Goal: Task Accomplishment & Management: Manage account settings

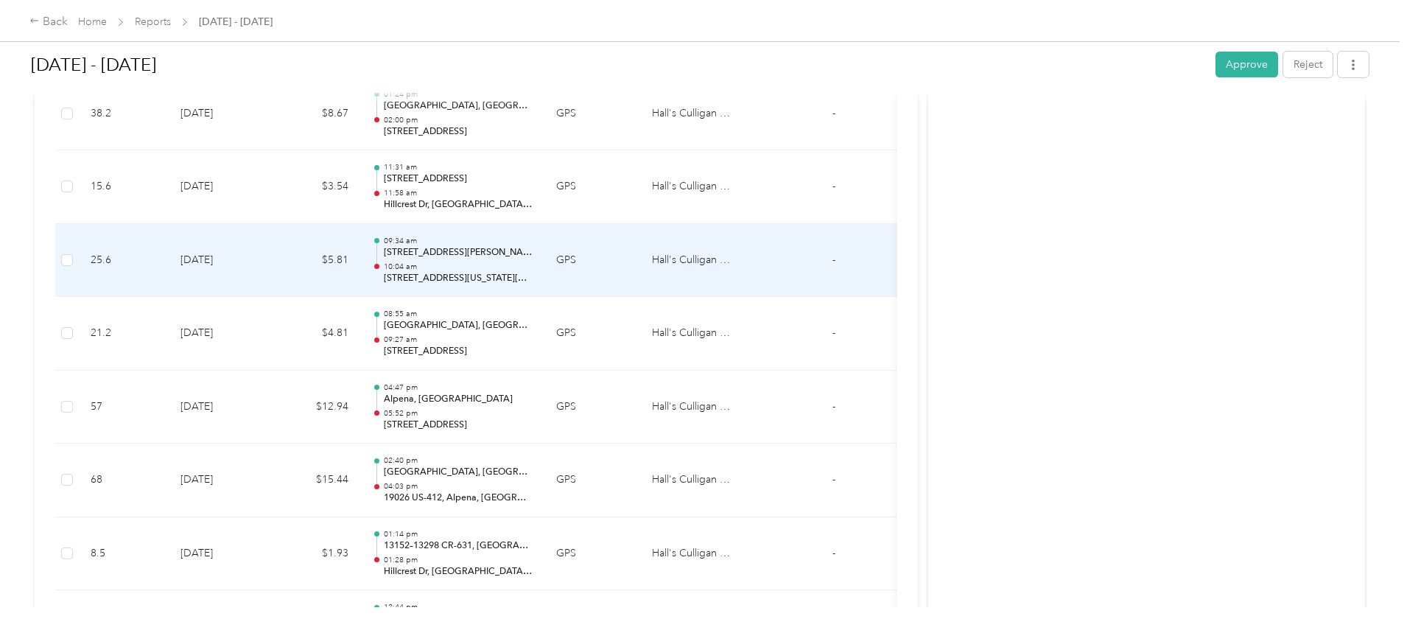
scroll to position [3093, 0]
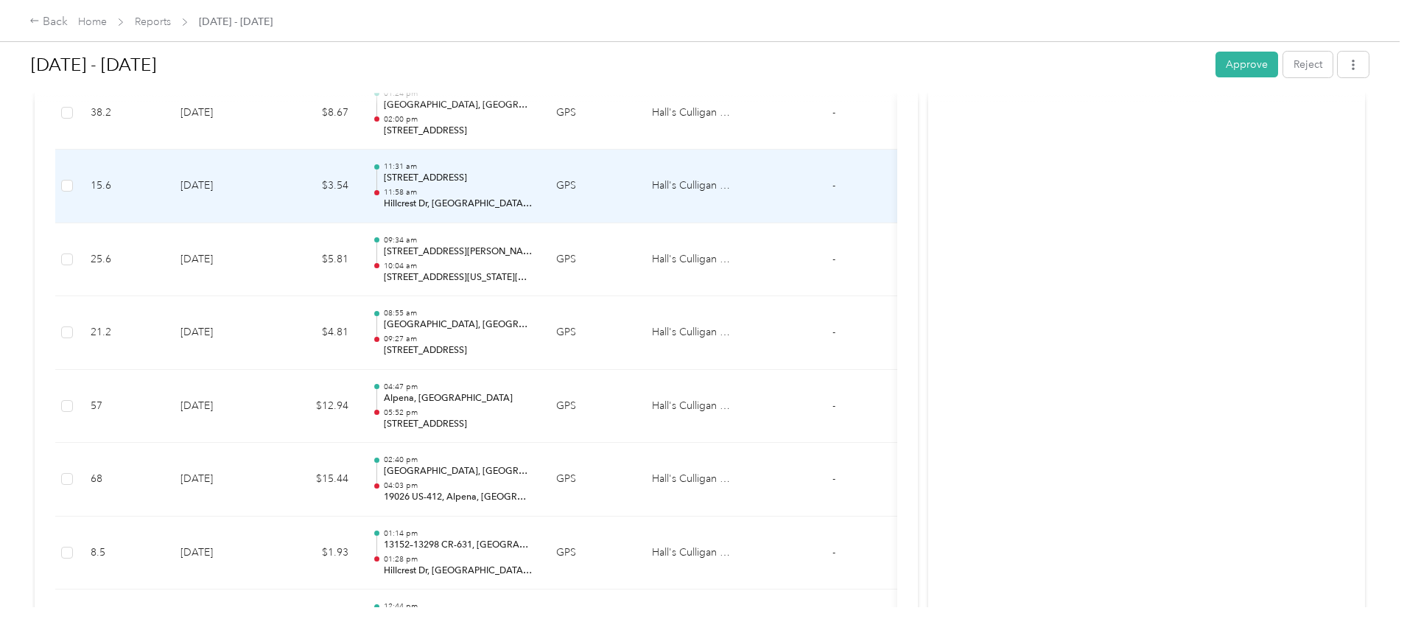
click at [532, 184] on p "[STREET_ADDRESS]" at bounding box center [458, 178] width 149 height 13
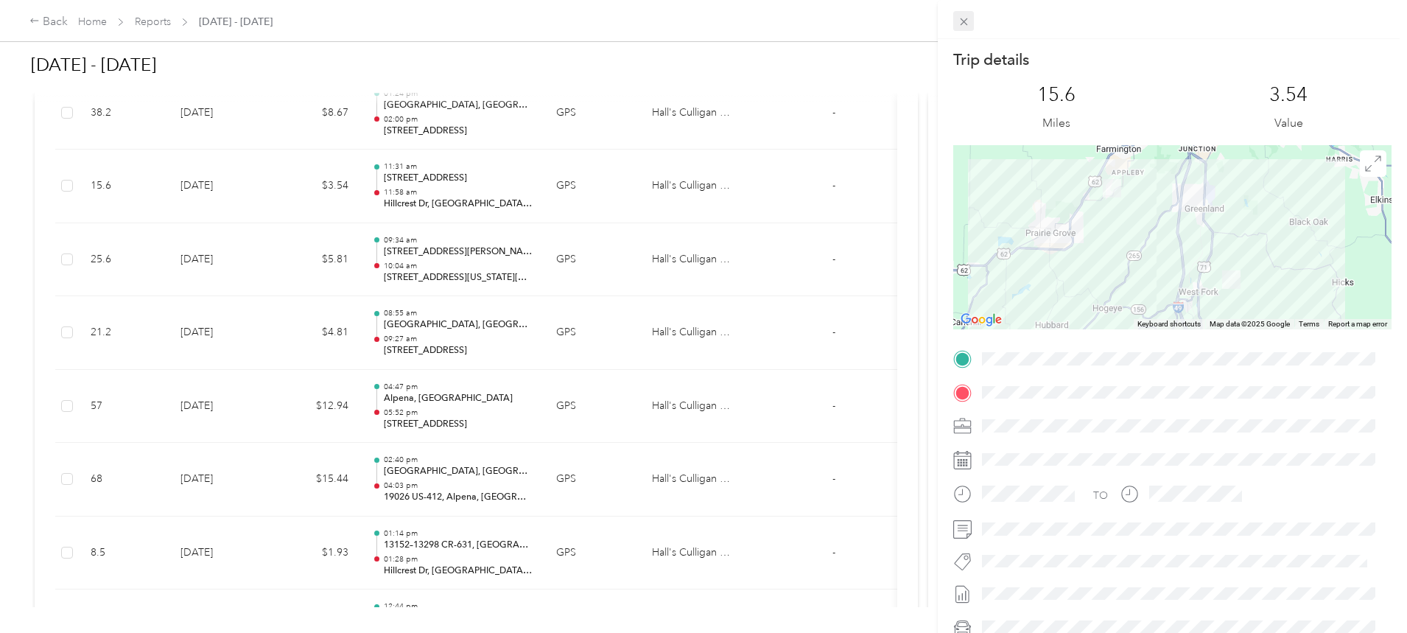
click at [970, 21] on span at bounding box center [963, 21] width 21 height 21
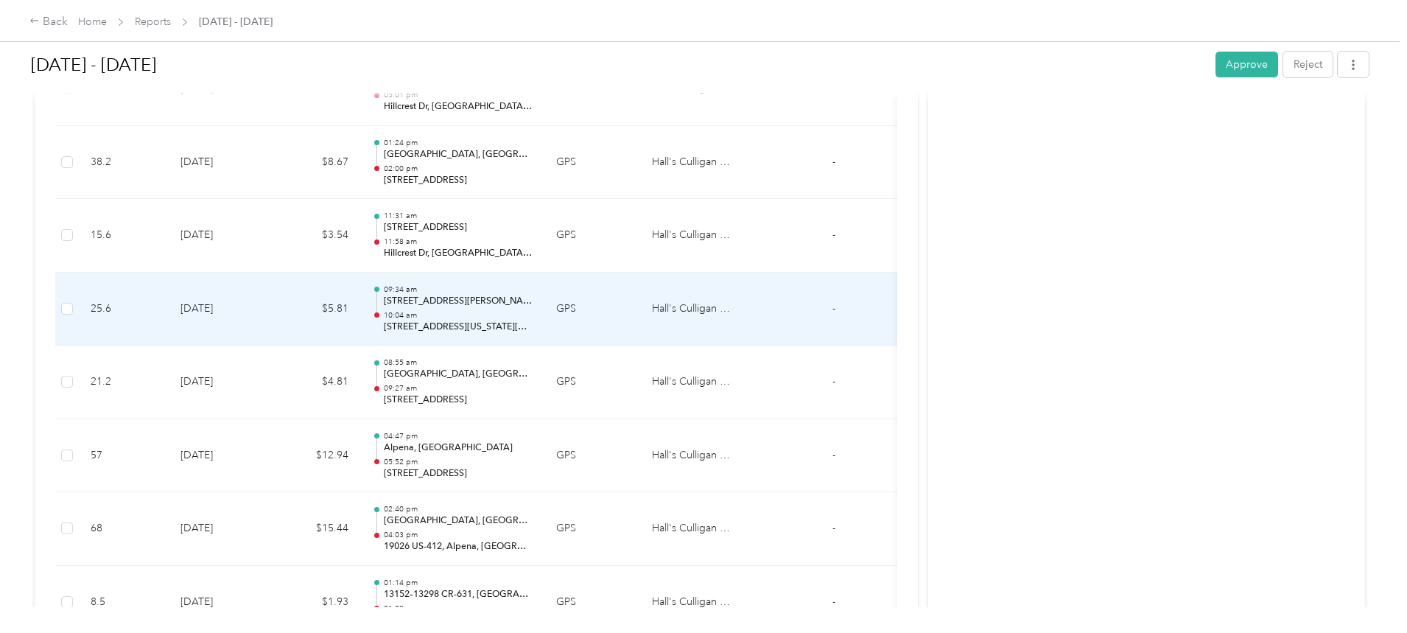
scroll to position [2799, 0]
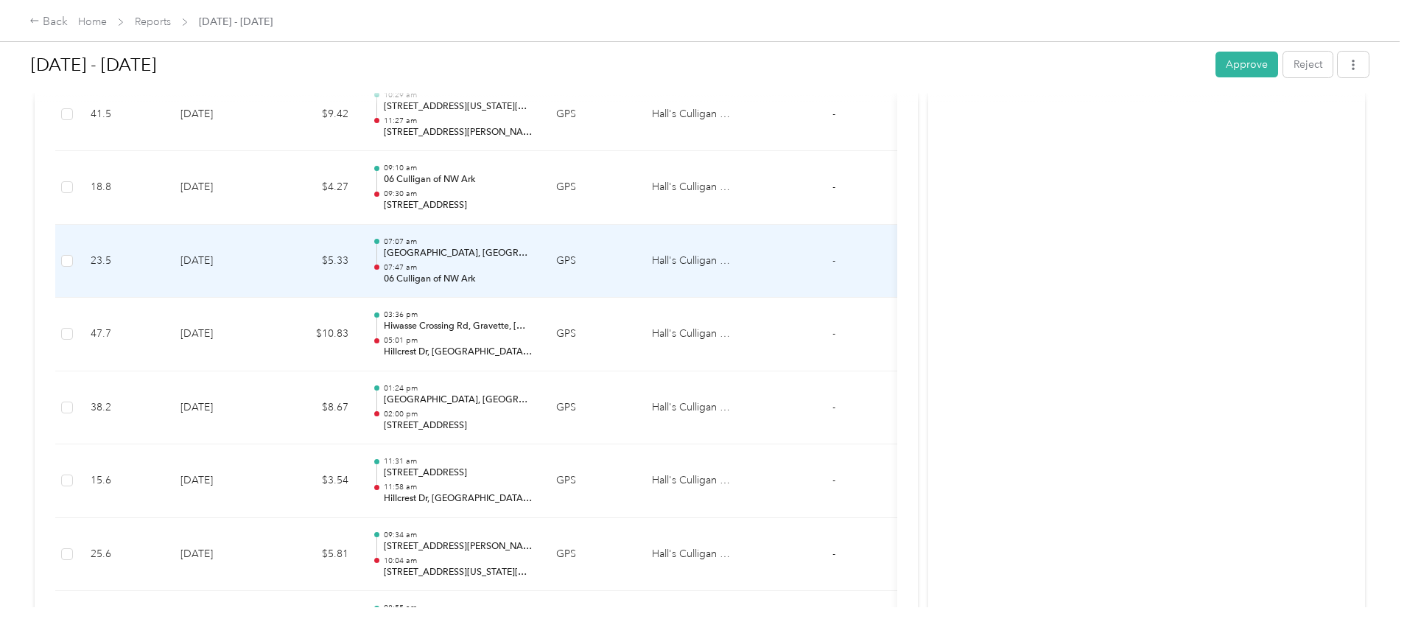
click at [532, 264] on p "07:47 am" at bounding box center [458, 267] width 149 height 10
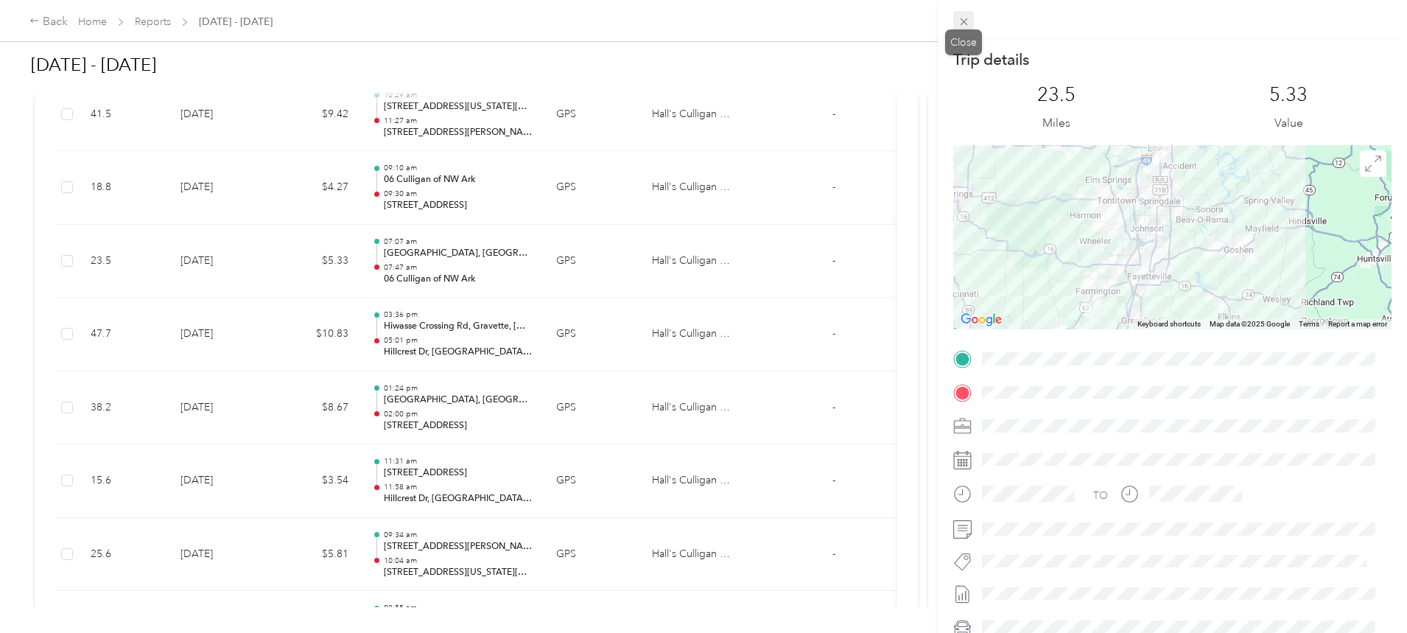
click at [968, 20] on icon at bounding box center [963, 21] width 13 height 13
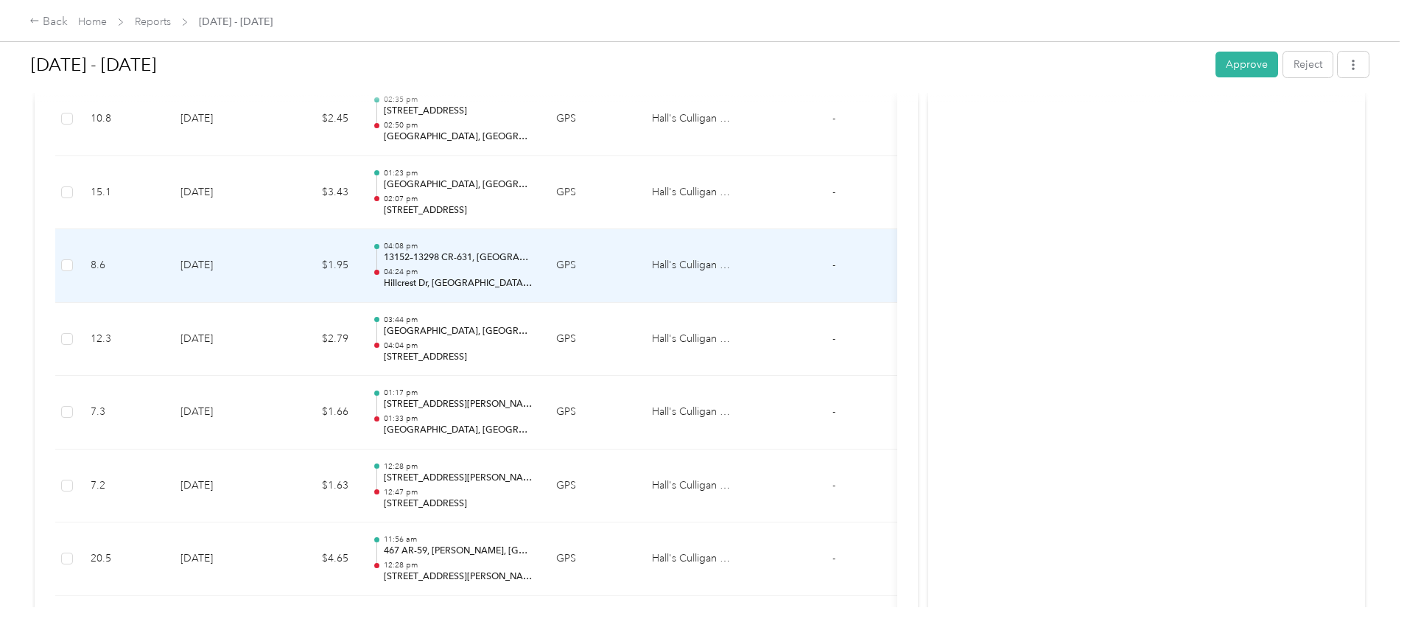
scroll to position [2062, 0]
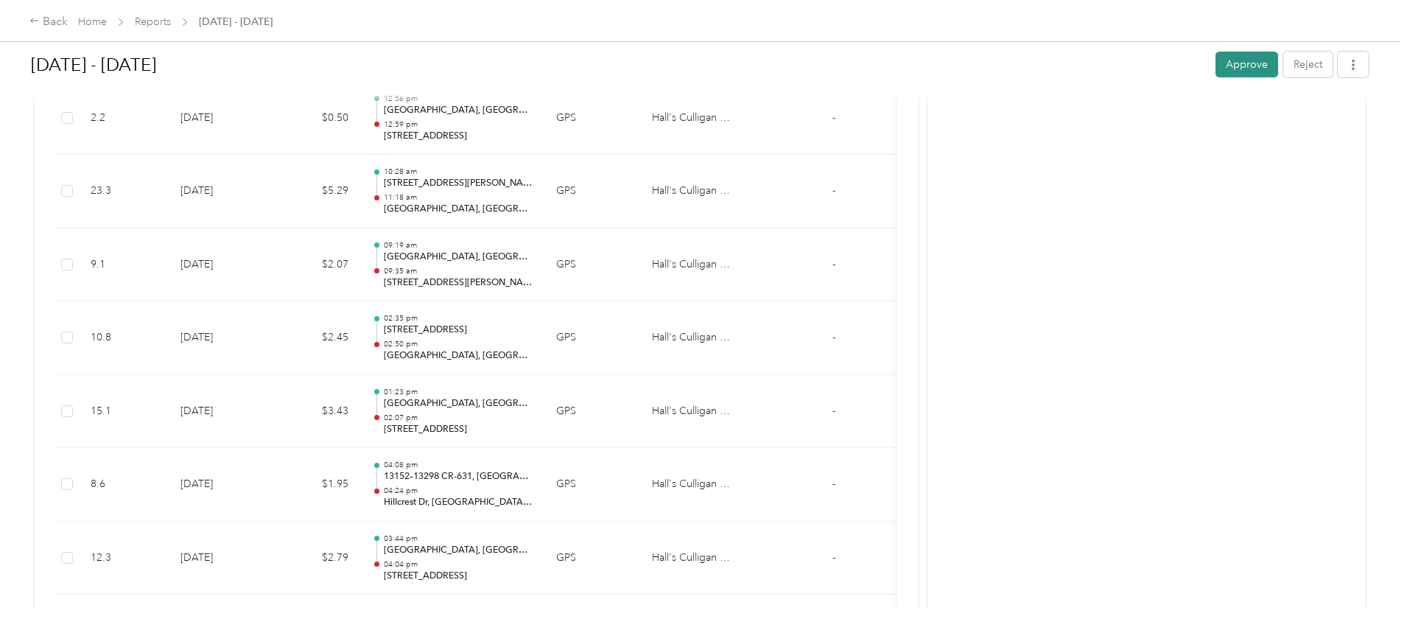
click at [1215, 59] on button "Approve" at bounding box center [1246, 65] width 63 height 26
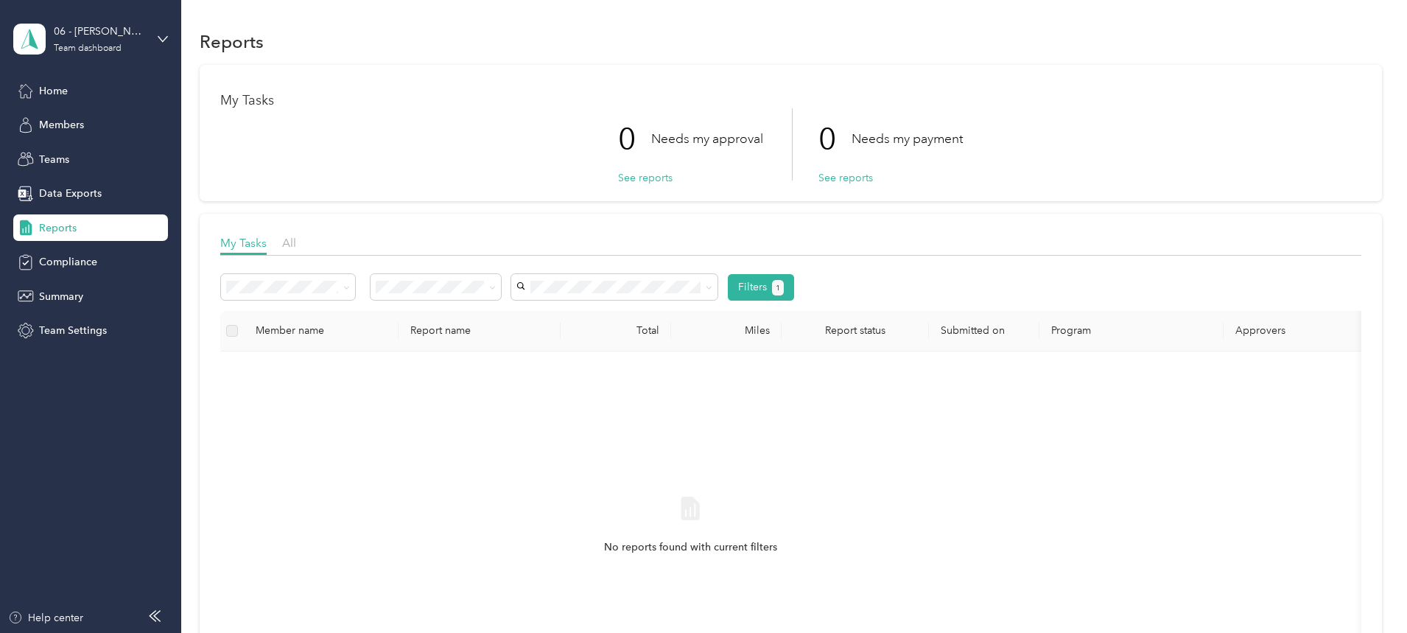
drag, startPoint x: 77, startPoint y: 38, endPoint x: 160, endPoint y: 44, distance: 82.7
click at [79, 38] on div "06 - [PERSON_NAME] of NW Ark" at bounding box center [100, 31] width 92 height 15
click at [74, 116] on div "Team dashboard" at bounding box center [67, 120] width 81 height 15
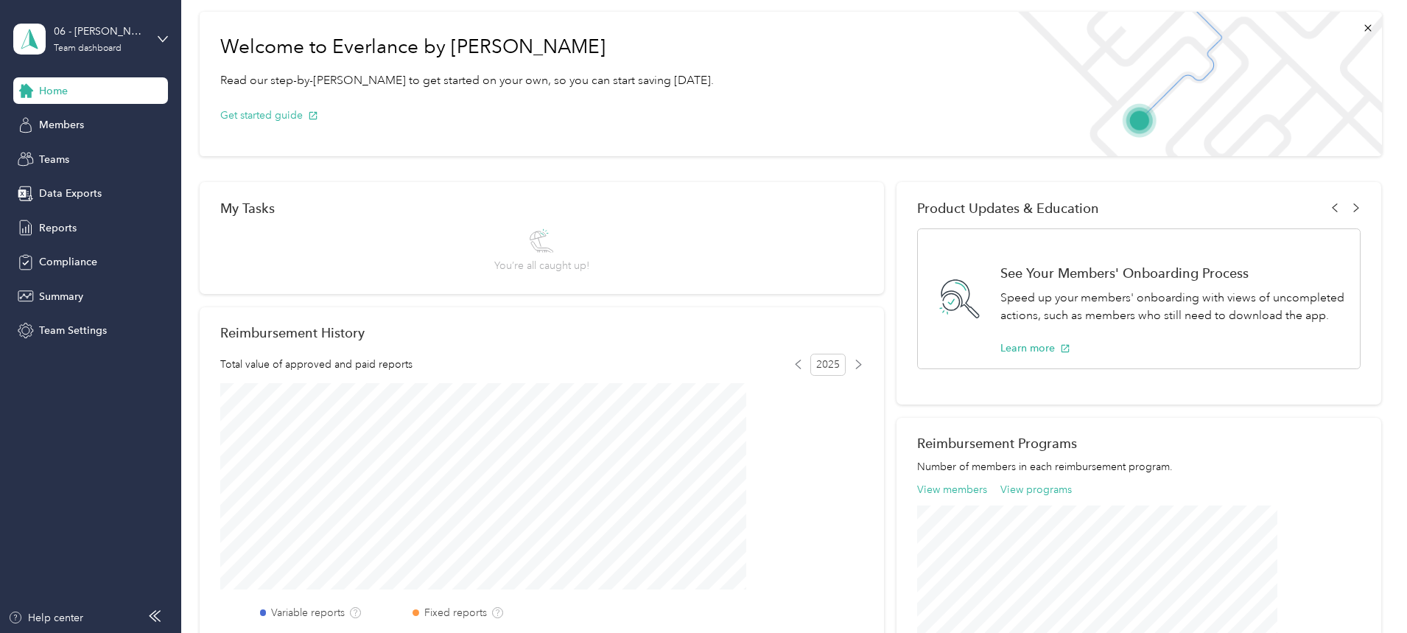
scroll to position [147, 0]
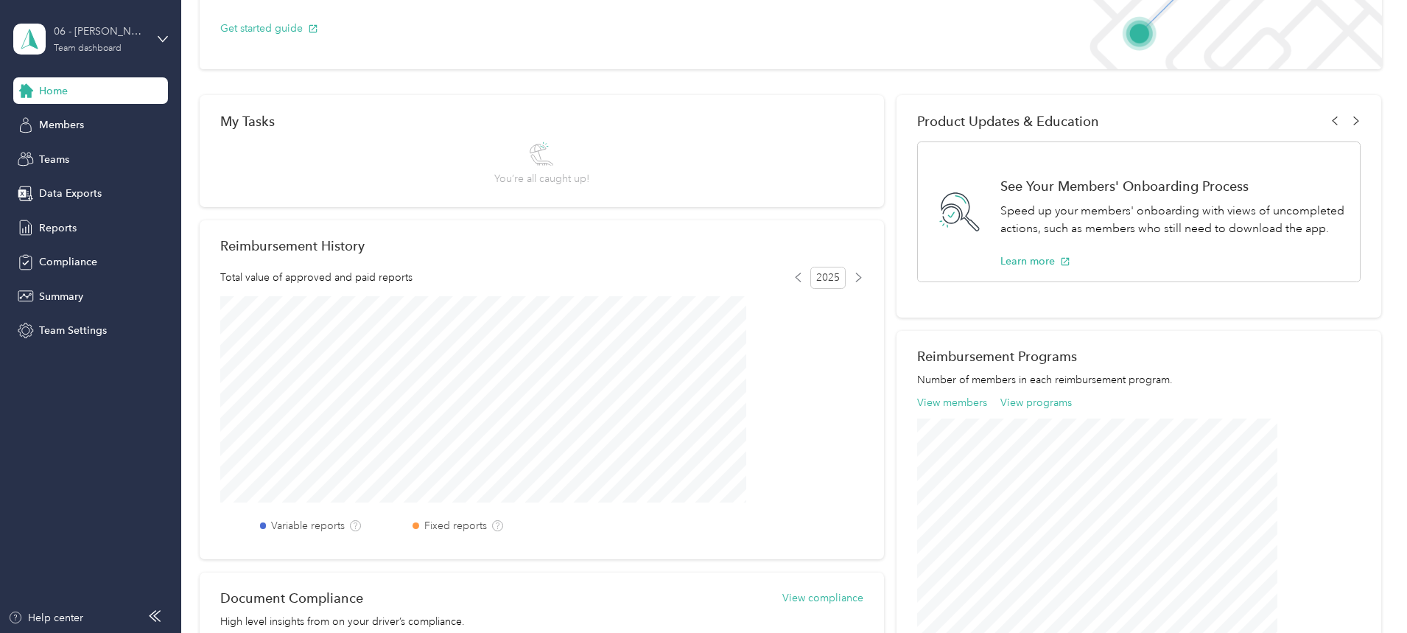
click at [91, 41] on div "06 - [PERSON_NAME] of NW Ark Team dashboard" at bounding box center [100, 38] width 92 height 29
click at [69, 119] on div "Team dashboard" at bounding box center [67, 117] width 81 height 15
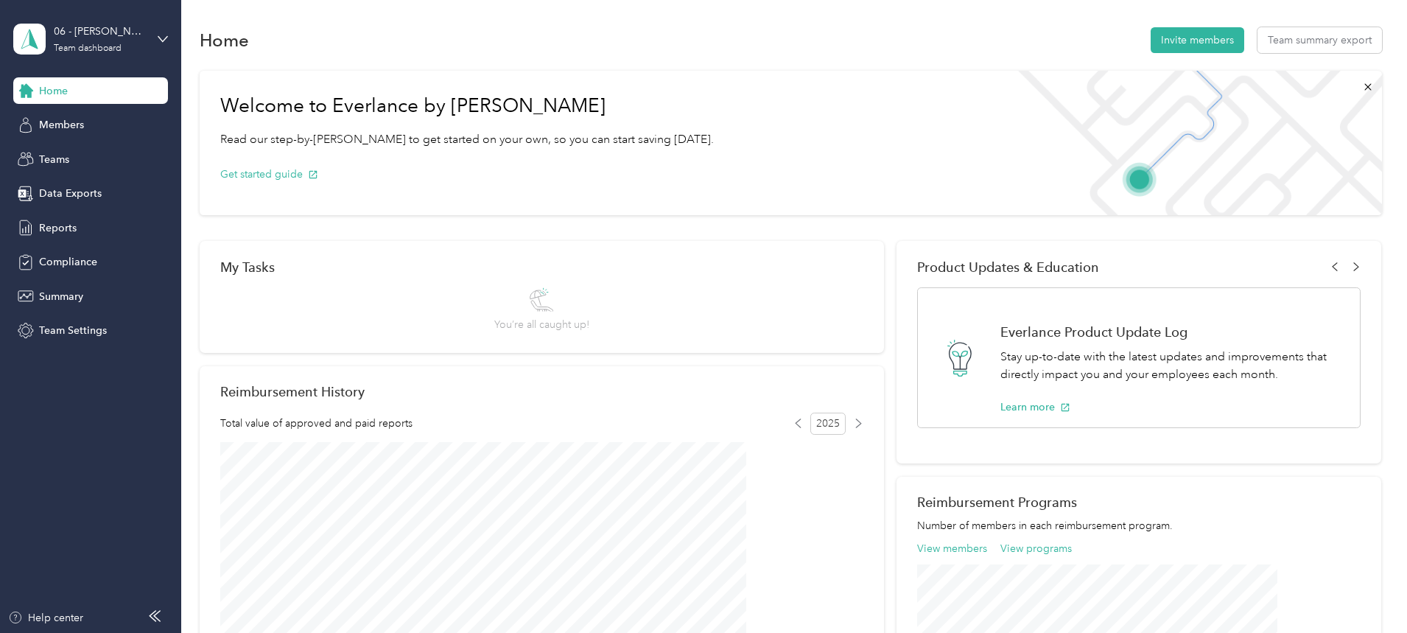
scroll to position [0, 0]
